Goal: Communication & Community: Participate in discussion

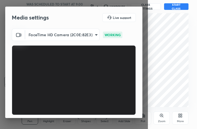
scroll to position [51, 0]
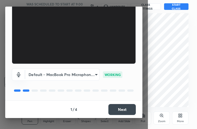
click at [123, 108] on button "Next" at bounding box center [121, 109] width 27 height 11
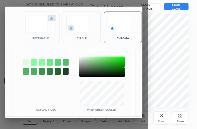
scroll to position [0, 0]
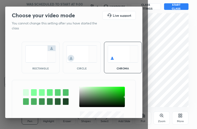
click at [80, 57] on img at bounding box center [81, 53] width 31 height 17
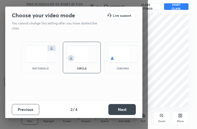
click at [120, 108] on button "Next" at bounding box center [121, 109] width 27 height 11
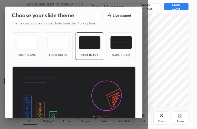
scroll to position [36, 0]
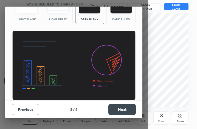
click at [114, 107] on button "Next" at bounding box center [121, 109] width 27 height 11
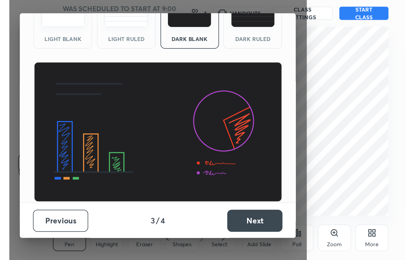
scroll to position [0, 0]
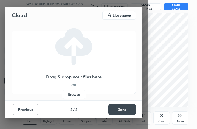
click at [114, 107] on button "Done" at bounding box center [121, 109] width 27 height 11
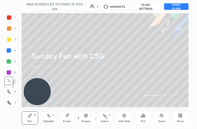
click at [179, 119] on div "More" at bounding box center [180, 118] width 16 height 13
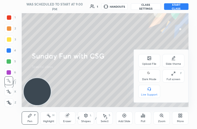
click at [175, 76] on icon at bounding box center [173, 73] width 4 height 4
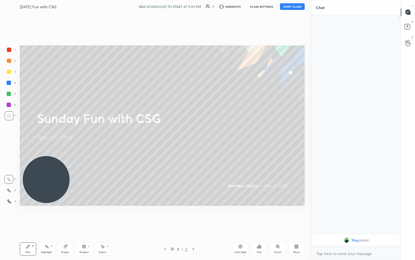
scroll to position [224, 289]
click at [197, 129] on div "Poll" at bounding box center [259, 248] width 16 height 13
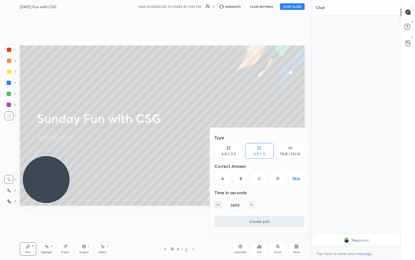
click at [197, 7] on div at bounding box center [207, 130] width 415 height 260
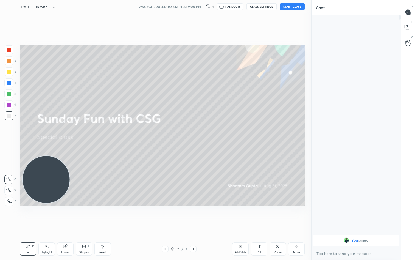
click at [197, 8] on button "START CLASS" at bounding box center [292, 6] width 25 height 7
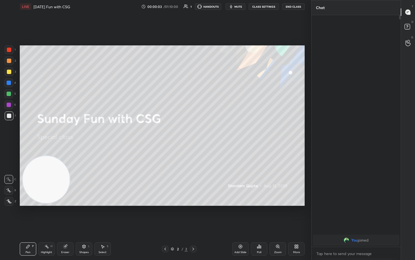
click at [197, 9] on button "mute" at bounding box center [236, 6] width 20 height 7
click at [197, 129] on icon at bounding box center [259, 246] width 4 height 4
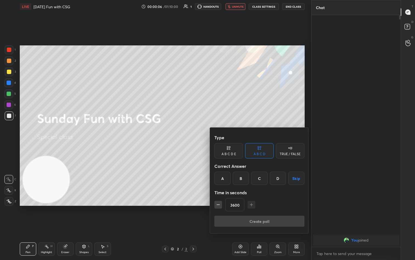
click at [197, 129] on div "D" at bounding box center [278, 177] width 16 height 13
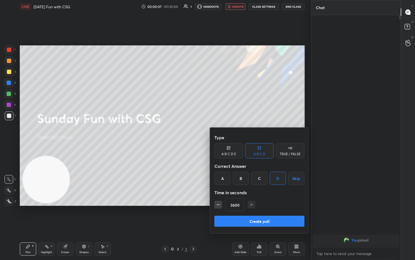
click at [197, 129] on button "Create poll" at bounding box center [260, 220] width 90 height 11
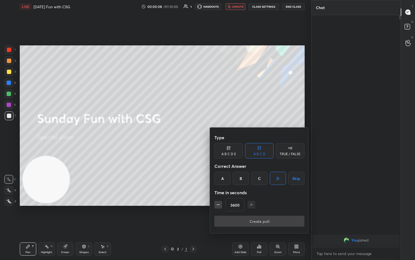
type textarea "x"
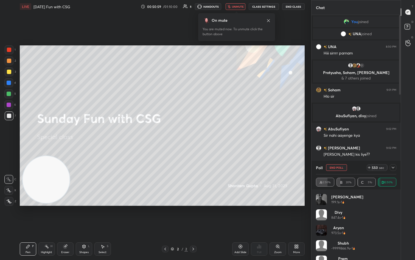
scroll to position [190, 88]
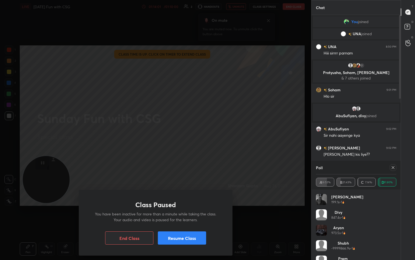
click at [184, 129] on div "Class Paused You have been inactive for more than a minute while taking the cla…" at bounding box center [156, 223] width 154 height 66
click at [185, 129] on button "Resume Class" at bounding box center [182, 237] width 48 height 13
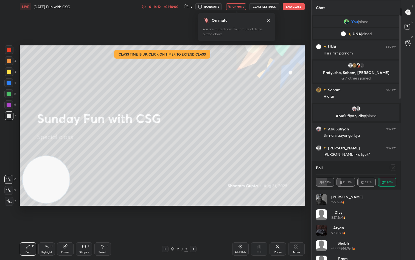
click at [197, 5] on button "End Class" at bounding box center [294, 6] width 22 height 7
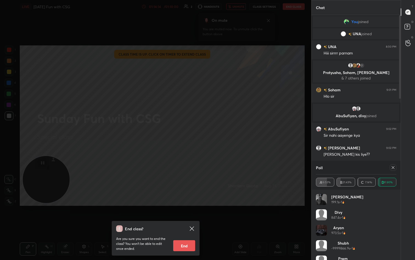
click at [179, 129] on button "End" at bounding box center [184, 245] width 22 height 11
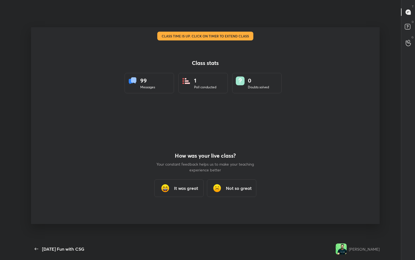
scroll to position [0, 0]
